Goal: Task Accomplishment & Management: Manage account settings

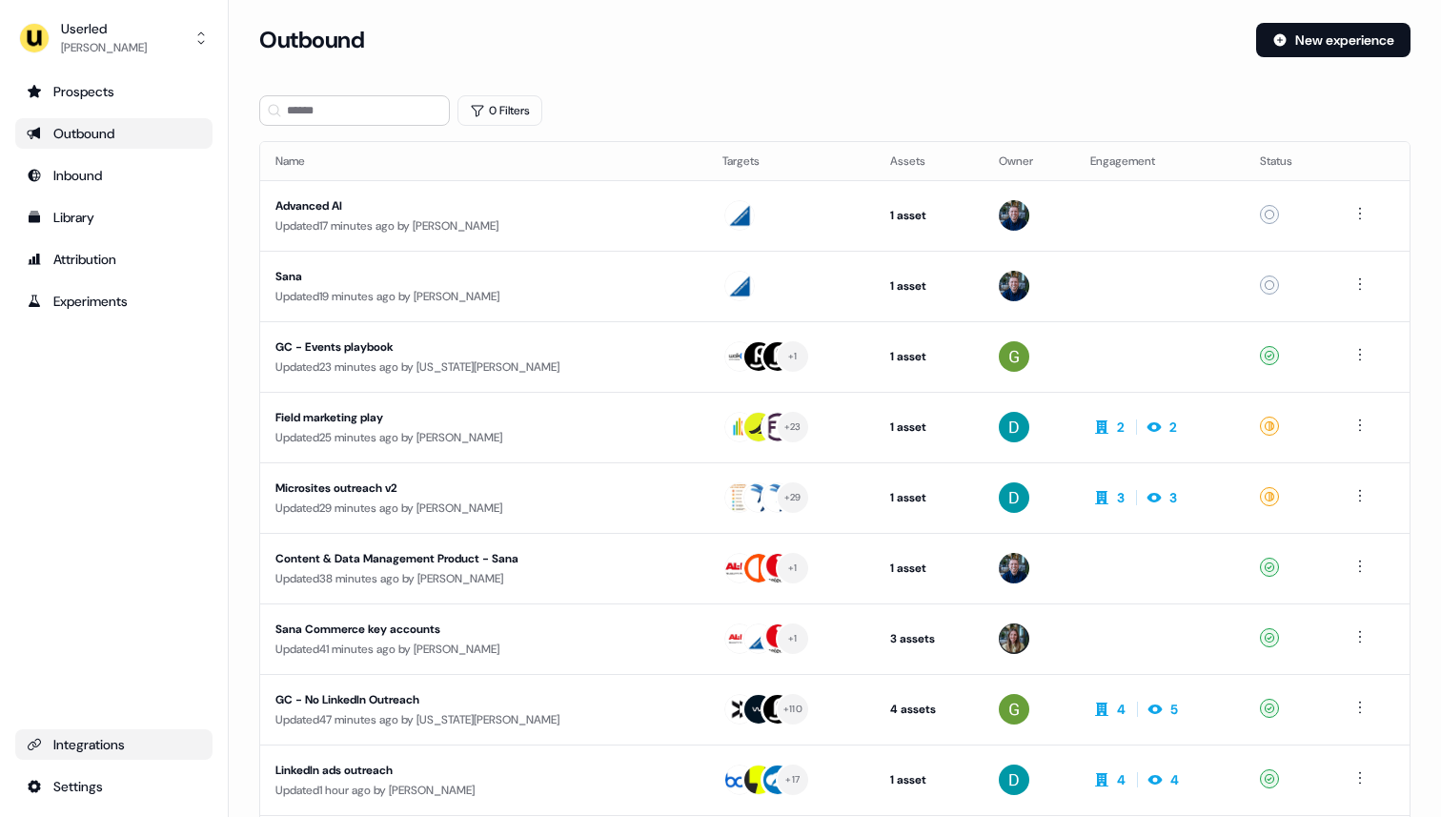
click at [106, 744] on div "Integrations" at bounding box center [114, 744] width 174 height 19
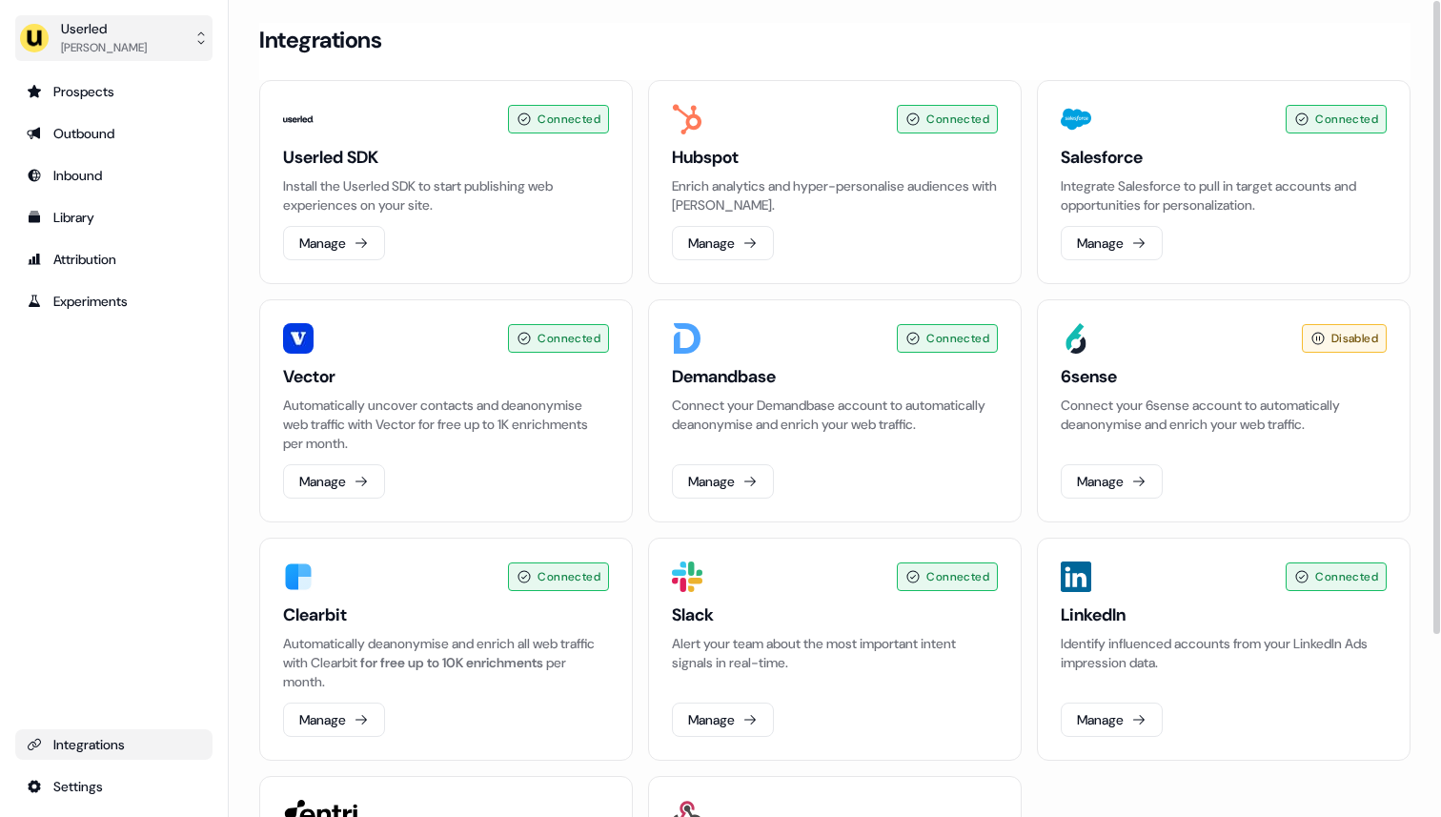
click at [154, 32] on button "Userled [PERSON_NAME]" at bounding box center [113, 38] width 197 height 46
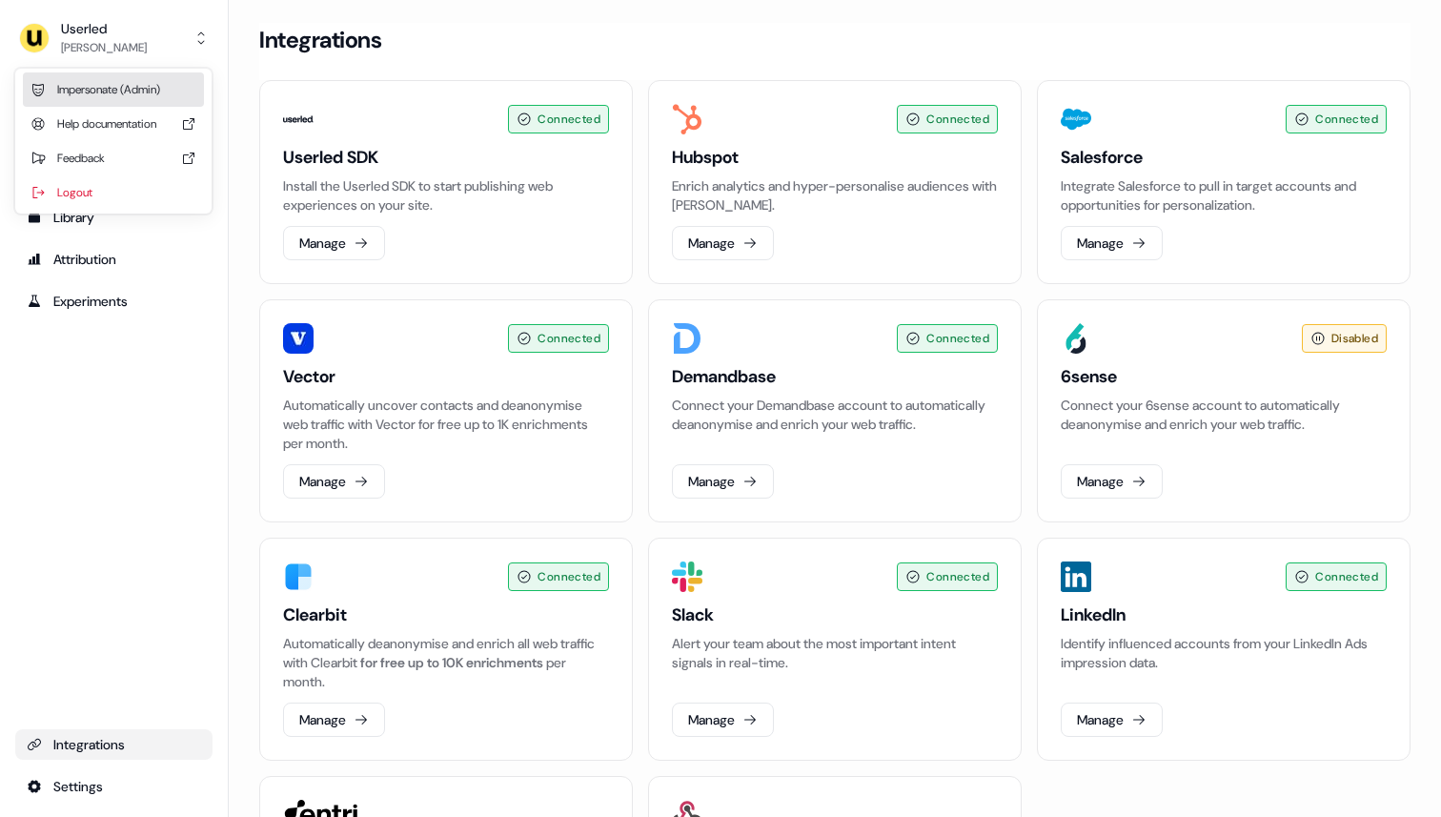
click at [146, 88] on div "Impersonate (Admin)" at bounding box center [113, 89] width 181 height 34
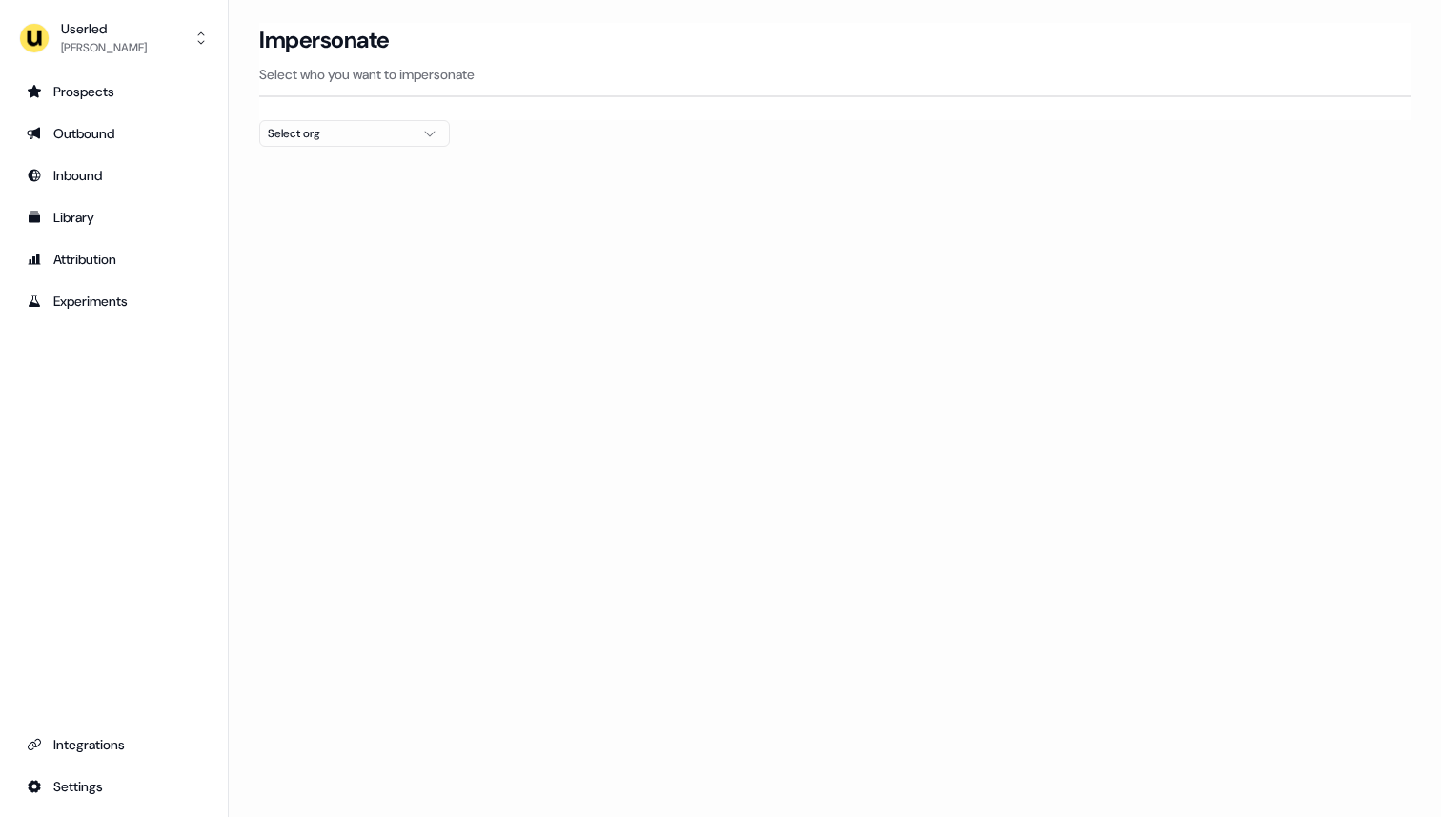
click at [408, 147] on div at bounding box center [835, 154] width 1152 height 15
click at [377, 126] on div "Select org" at bounding box center [339, 133] width 143 height 19
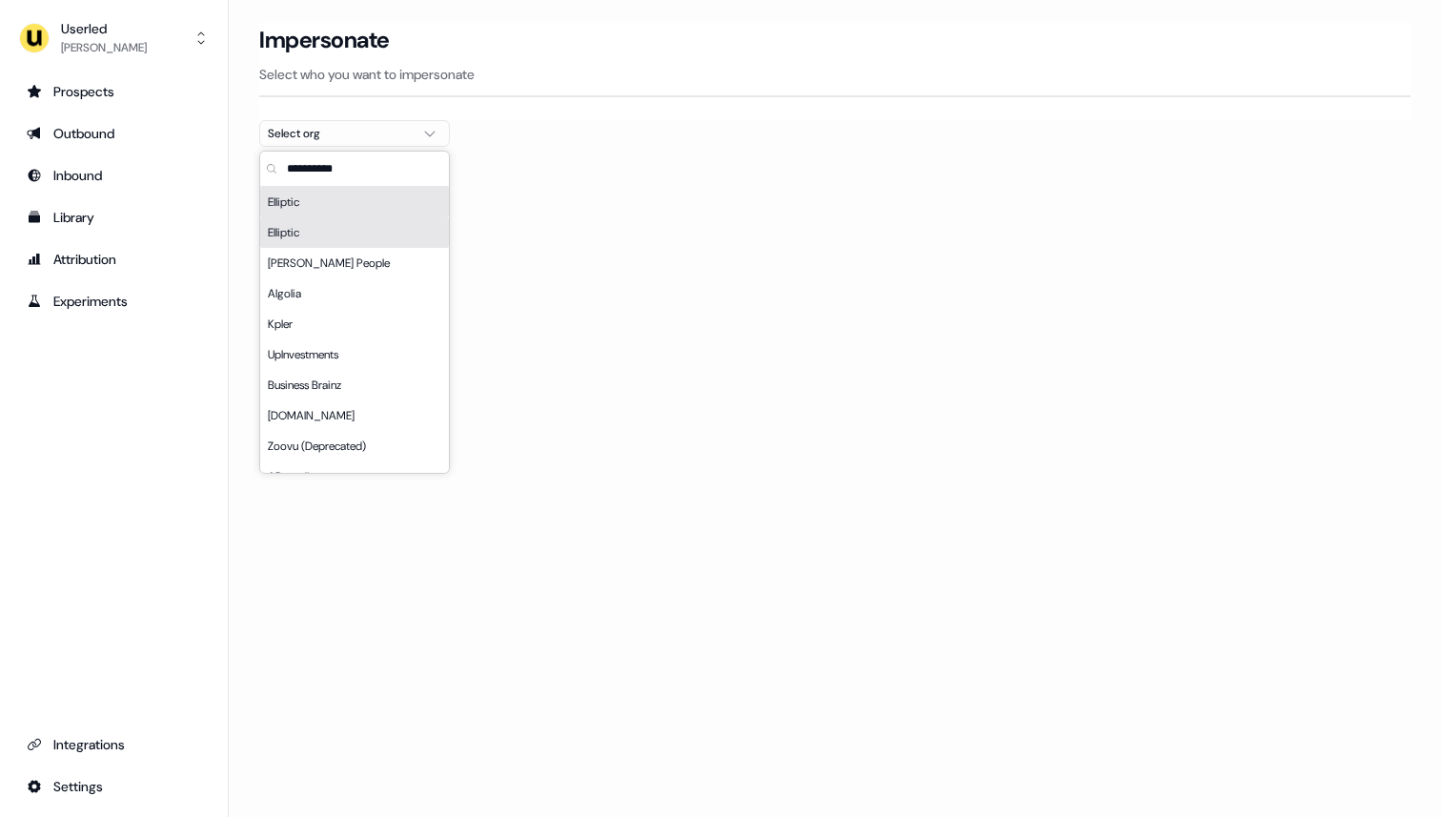
click at [362, 212] on div "Elliptic" at bounding box center [354, 202] width 189 height 31
click at [333, 230] on div "Elliptic" at bounding box center [354, 232] width 189 height 31
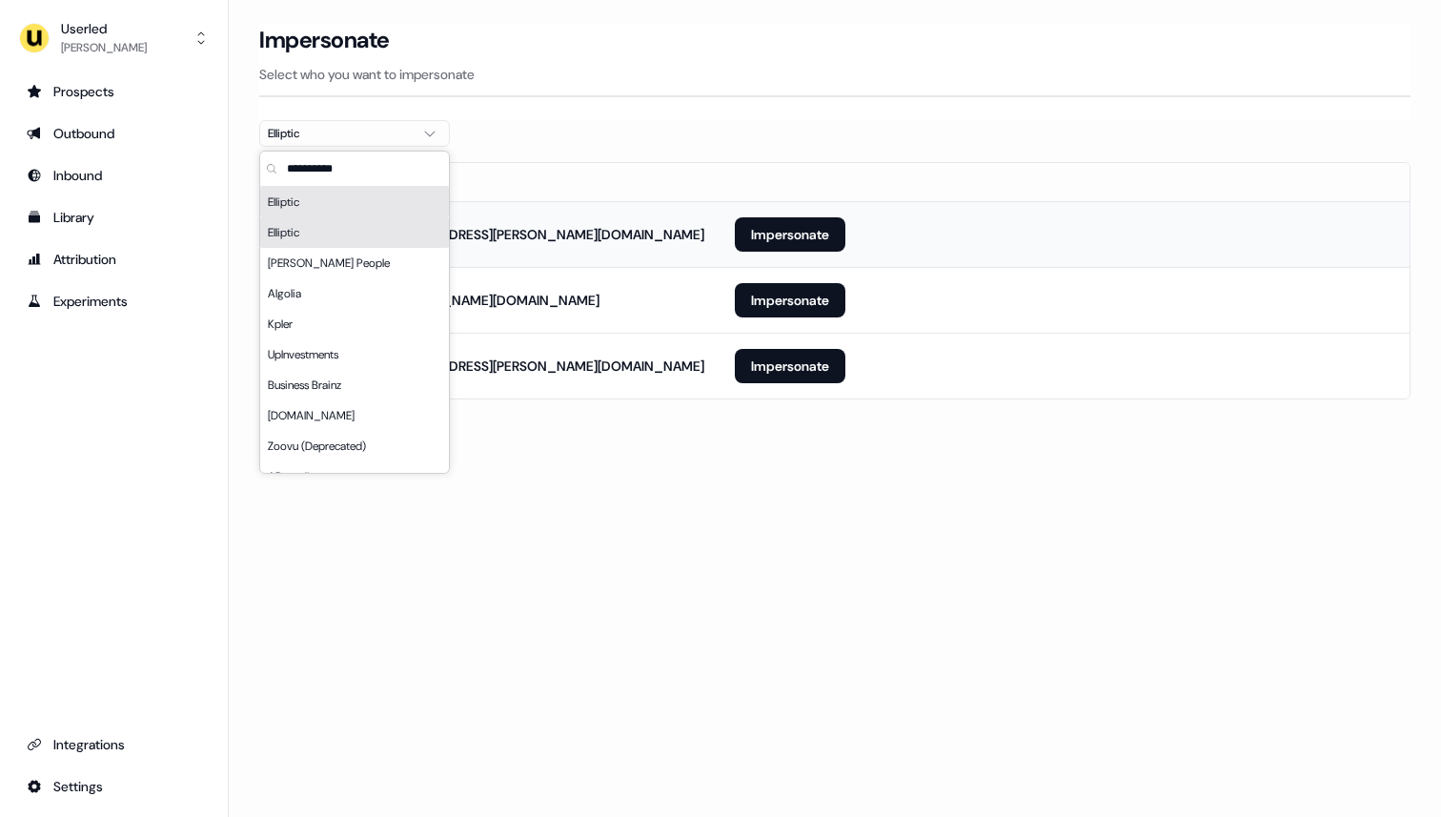
click at [695, 220] on td "[PERSON_NAME][EMAIL_ADDRESS][PERSON_NAME][DOMAIN_NAME]" at bounding box center [489, 234] width 459 height 66
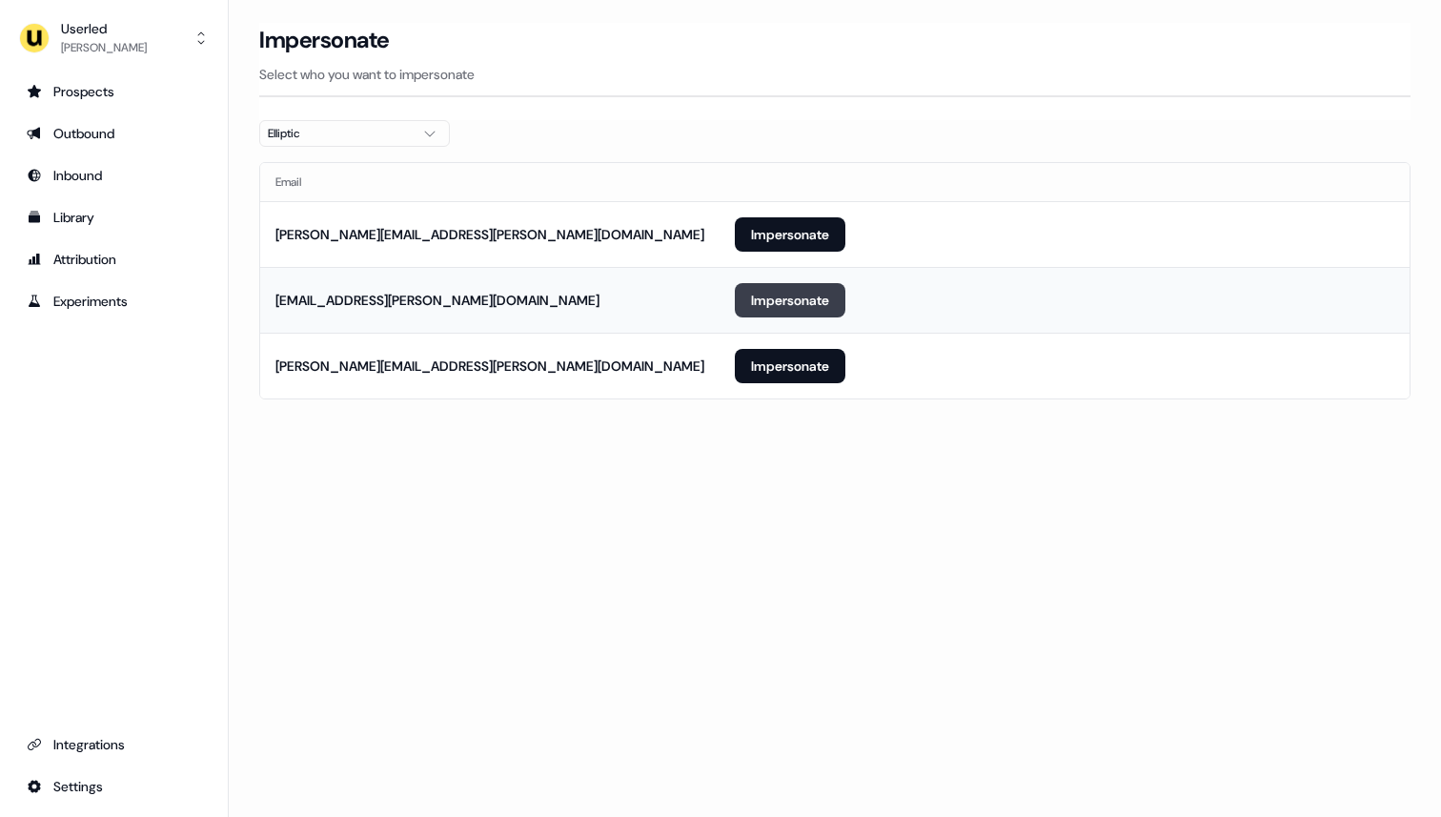
click at [794, 302] on button "Impersonate" at bounding box center [790, 300] width 111 height 34
